Goal: Navigation & Orientation: Find specific page/section

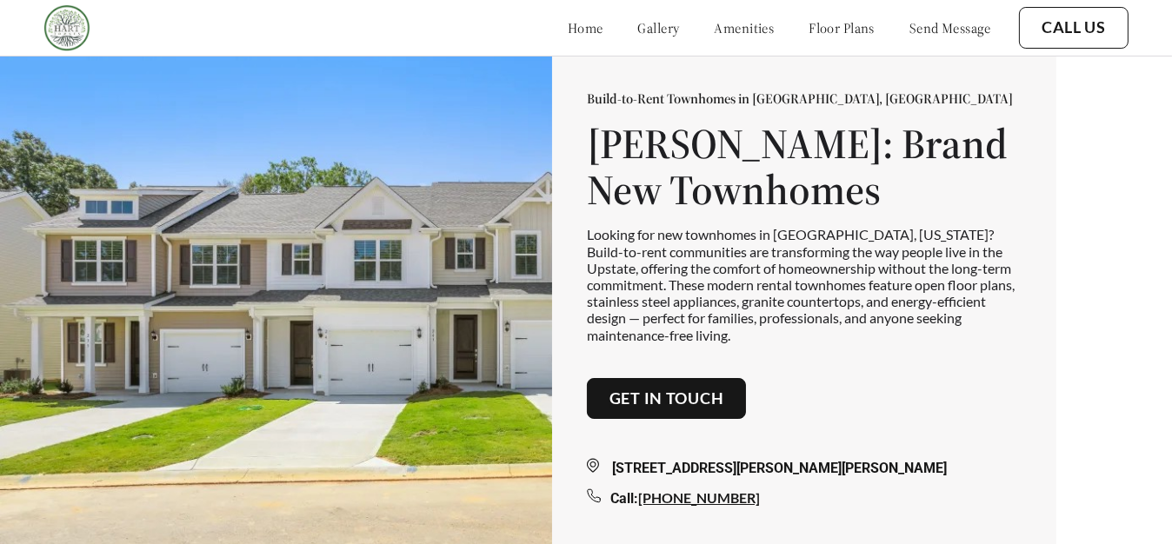
click at [710, 408] on link "Get in touch" at bounding box center [666, 398] width 115 height 19
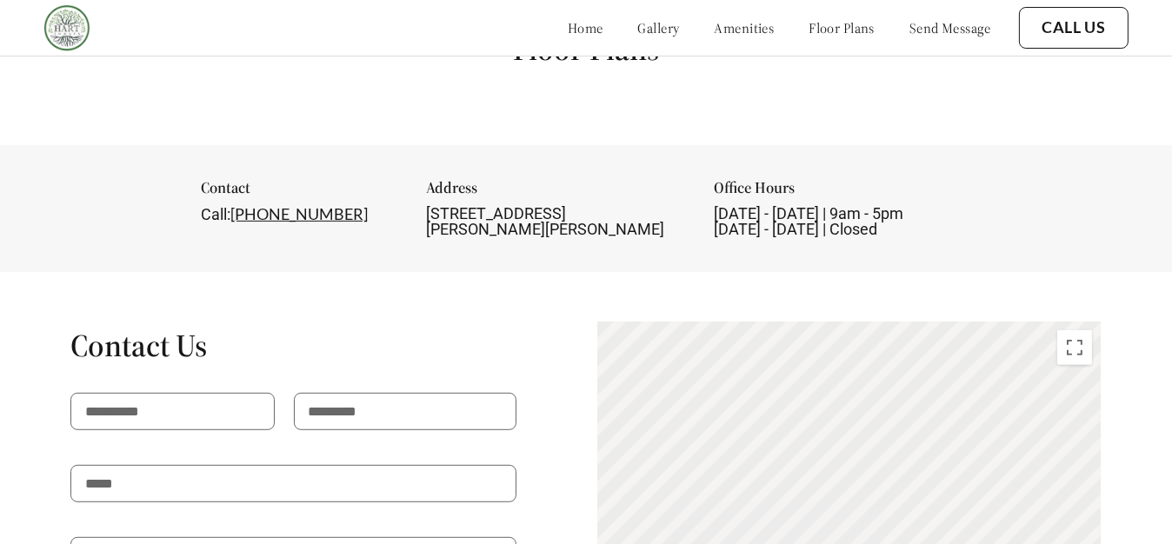
scroll to position [1579, 0]
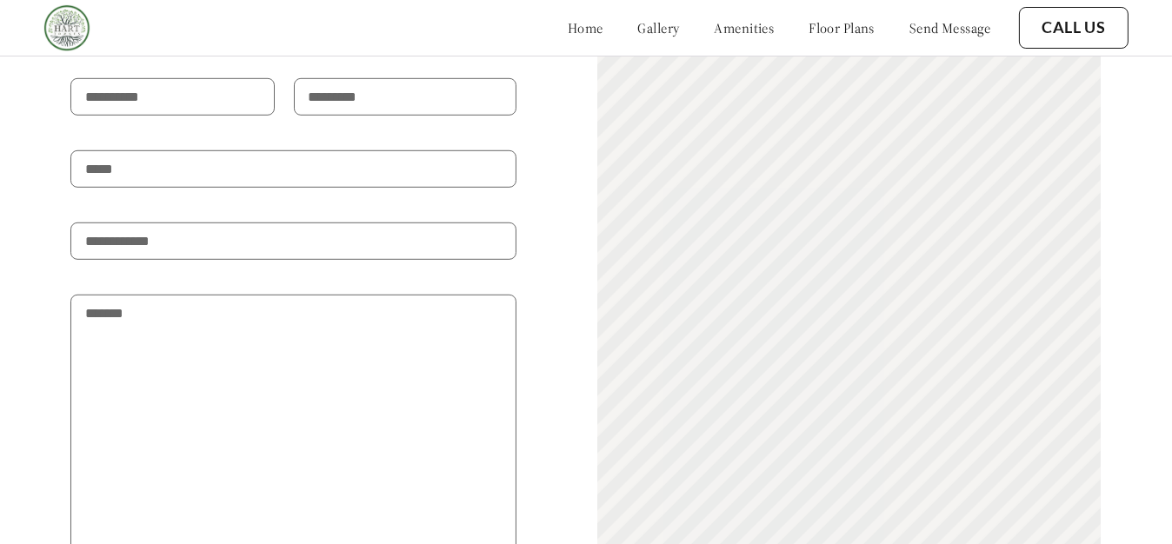
click at [1083, 23] on link "Call Us" at bounding box center [1073, 27] width 64 height 19
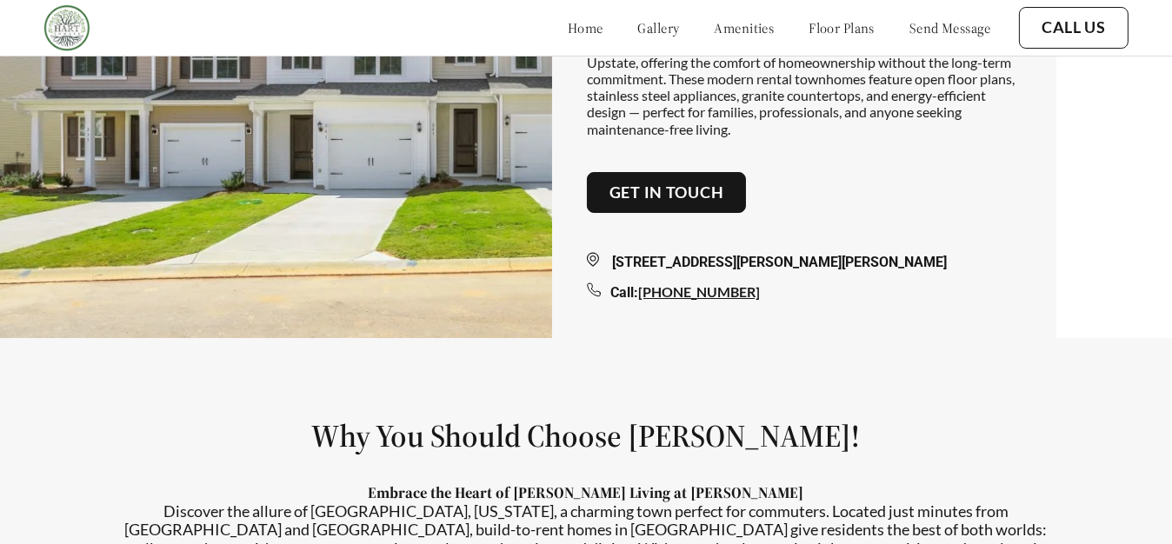
scroll to position [0, 0]
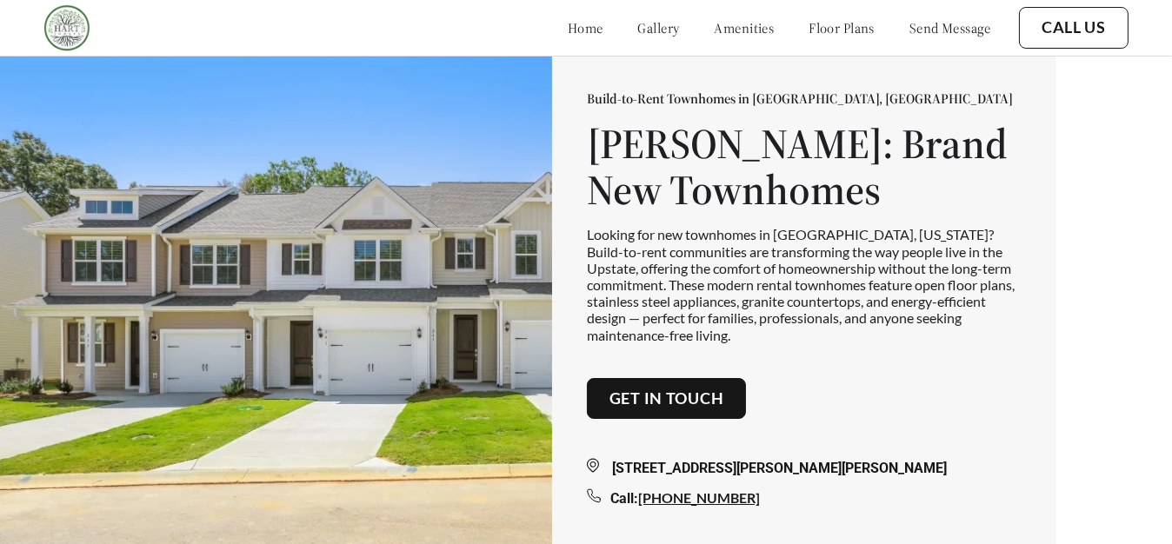
click at [533, 24] on div "home gallery amenities floor plans send message" at bounding box center [762, 27] width 458 height 17
click at [568, 30] on link "home" at bounding box center [586, 27] width 36 height 17
click at [638, 20] on link "gallery" at bounding box center [659, 27] width 42 height 17
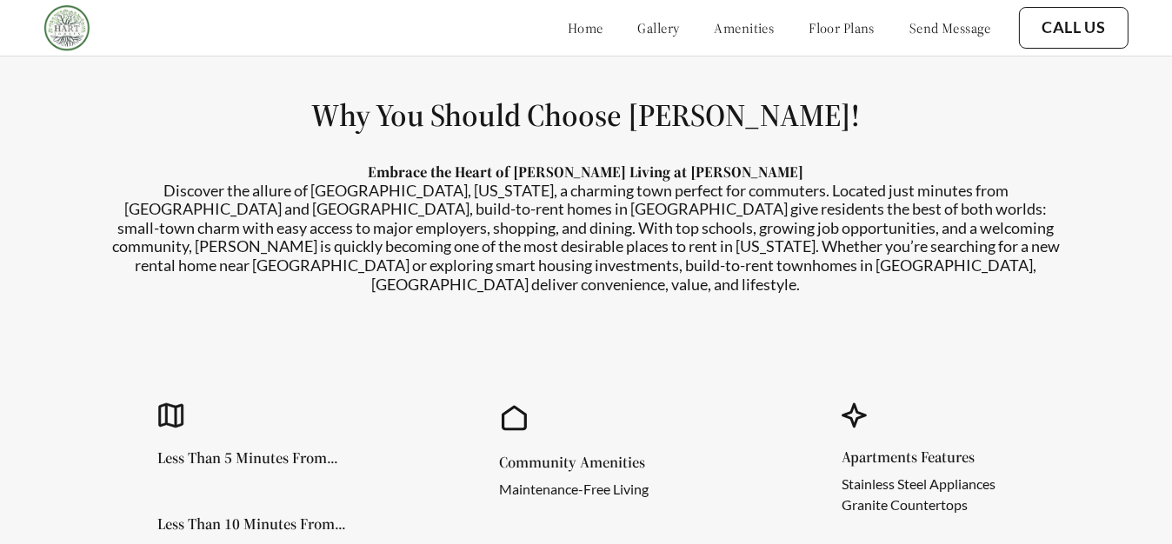
scroll to position [556, 0]
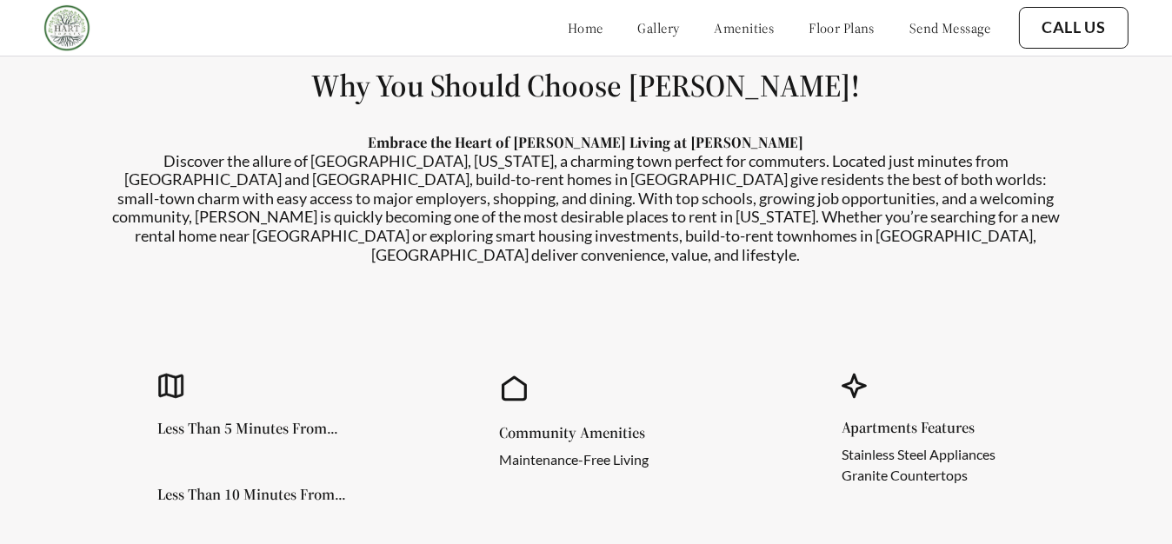
click at [674, 21] on div "home gallery amenities floor plans send message" at bounding box center [762, 27] width 458 height 17
click at [808, 34] on link "floor plans" at bounding box center [841, 27] width 66 height 17
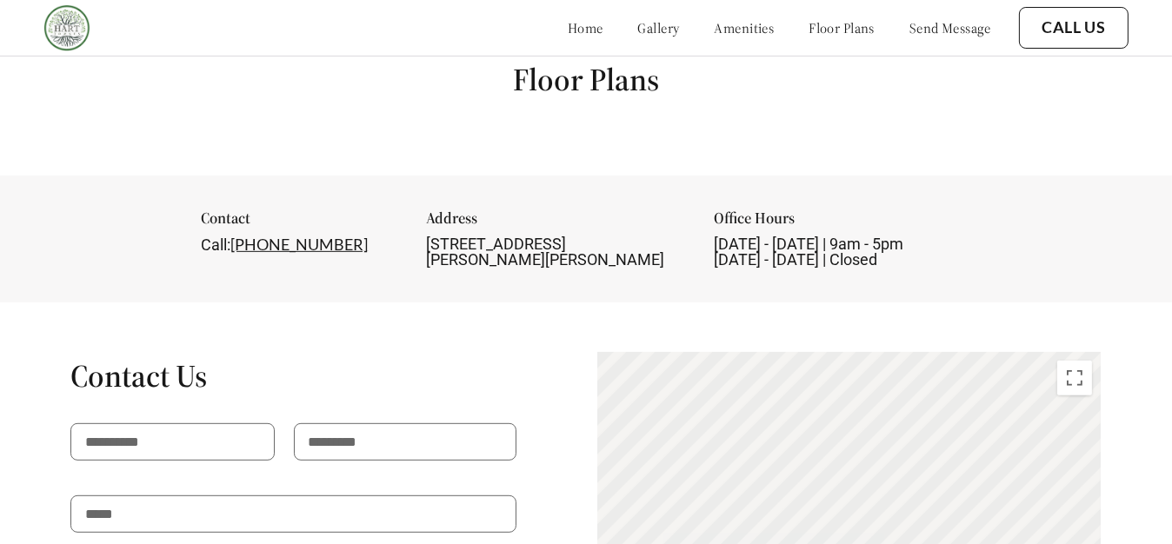
click at [909, 31] on link "send message" at bounding box center [950, 27] width 82 height 17
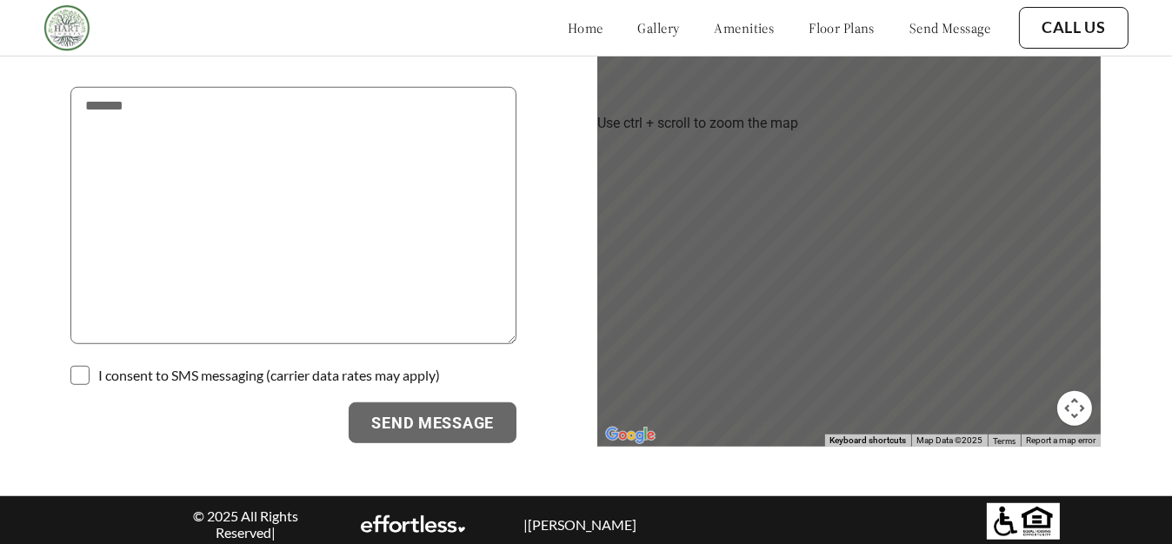
scroll to position [1392, 0]
